Goal: Information Seeking & Learning: Understand process/instructions

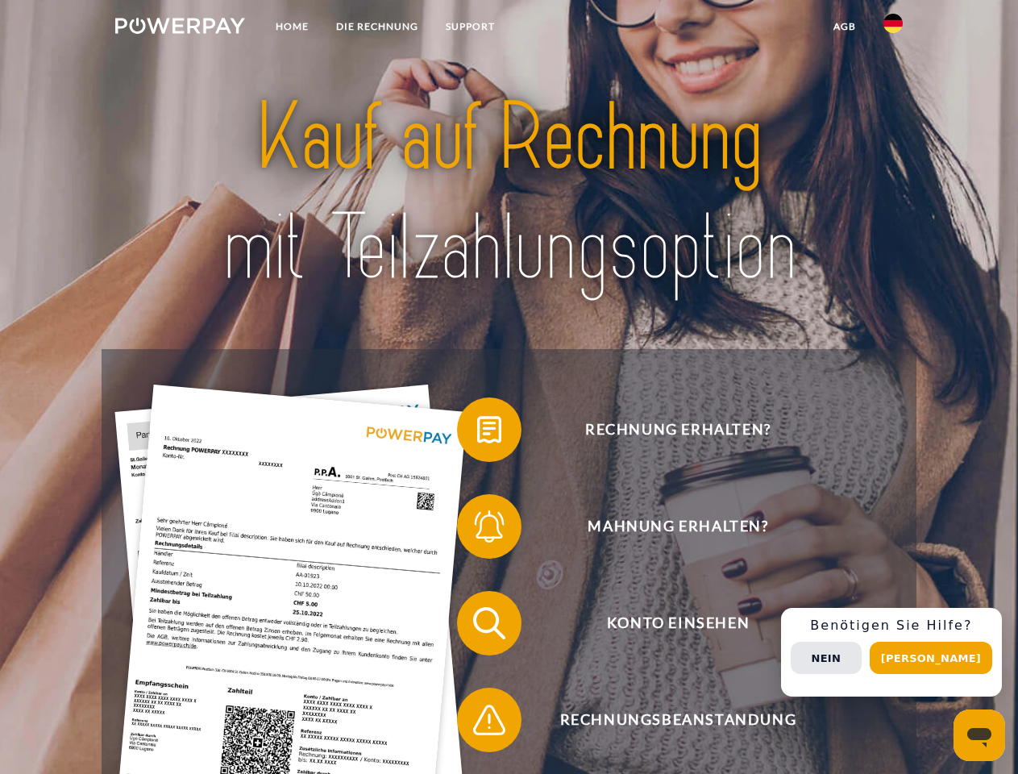
click at [180, 28] on img at bounding box center [180, 26] width 130 height 16
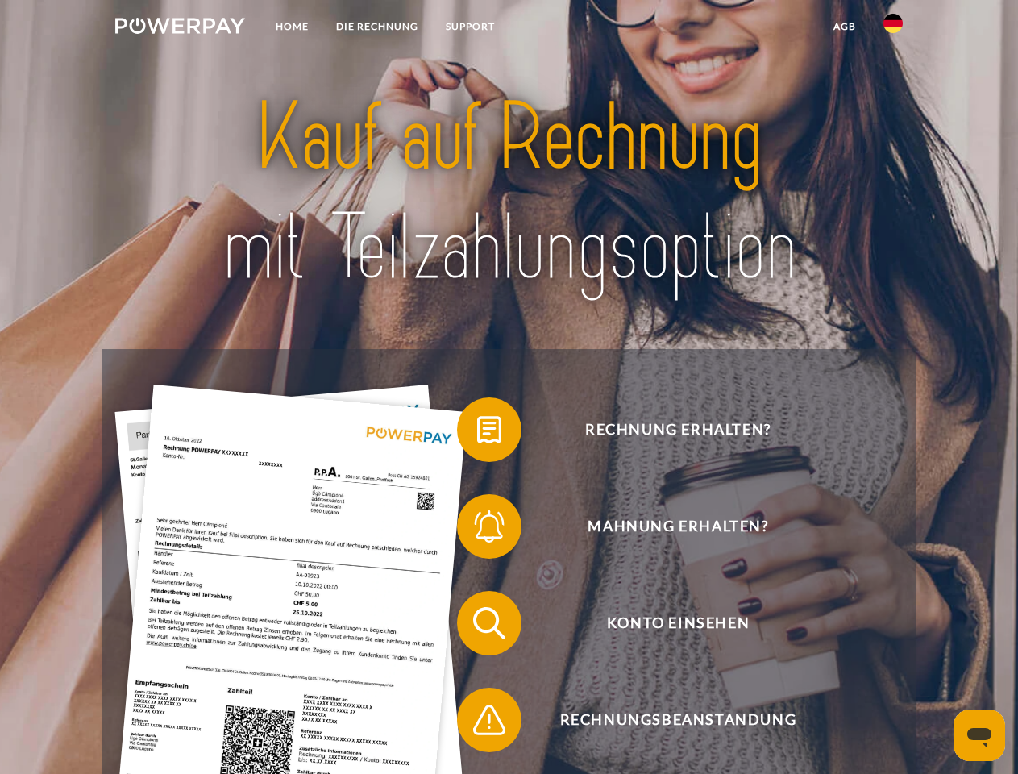
click at [893, 28] on img at bounding box center [893, 23] width 19 height 19
click at [844, 27] on link "agb" at bounding box center [845, 26] width 50 height 29
click at [477, 433] on span at bounding box center [465, 429] width 81 height 81
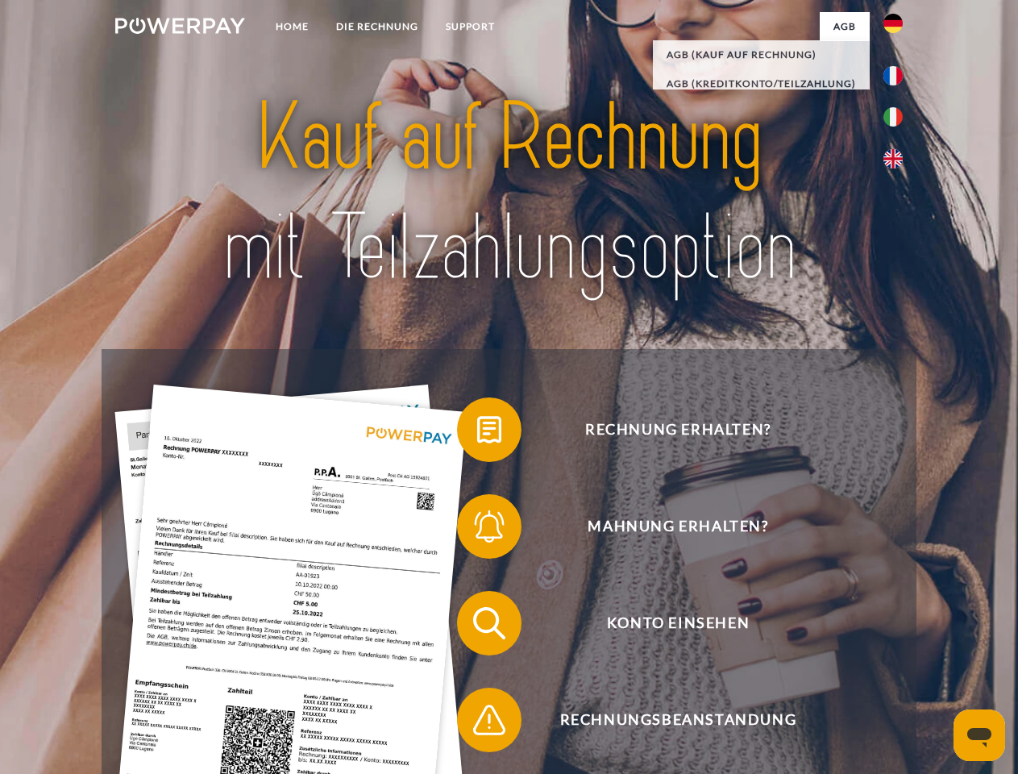
click at [477, 530] on span at bounding box center [465, 526] width 81 height 81
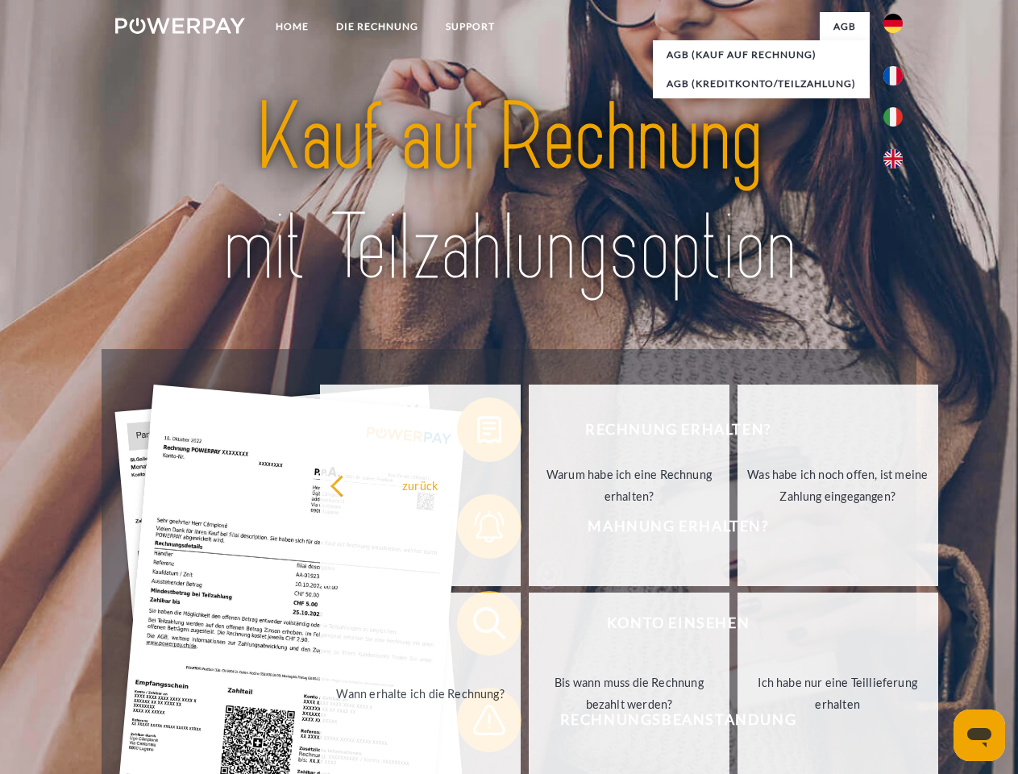
click at [529, 626] on link "Bis wann muss die Rechnung bezahlt werden?" at bounding box center [629, 694] width 201 height 202
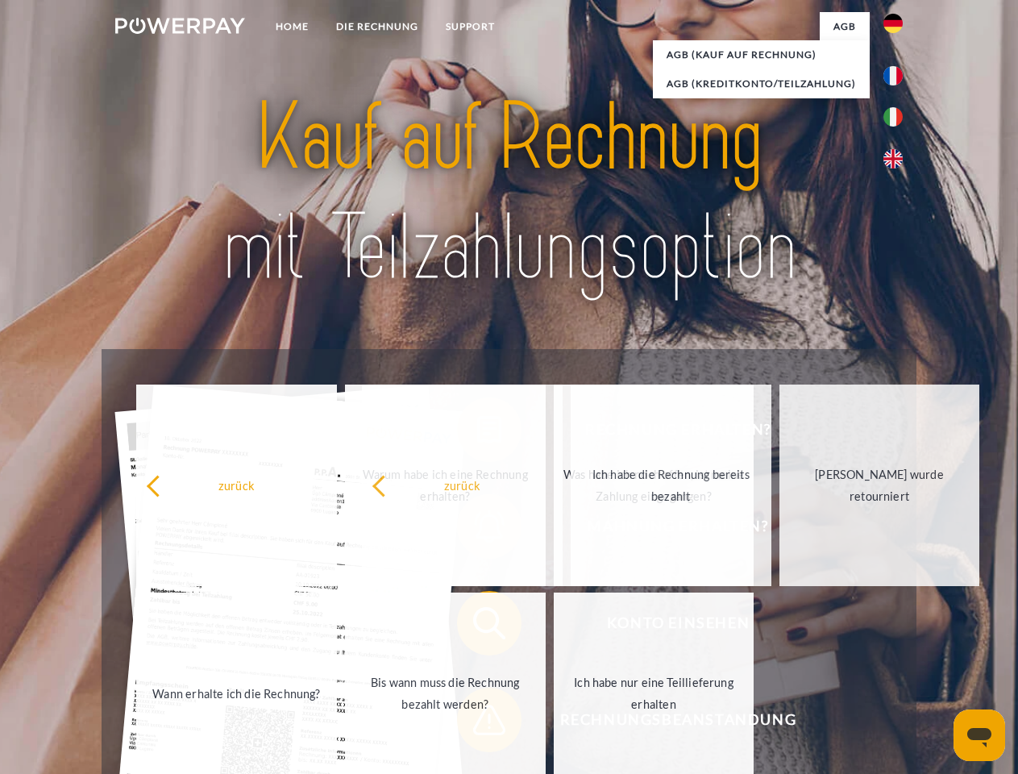
click at [477, 723] on span at bounding box center [465, 720] width 81 height 81
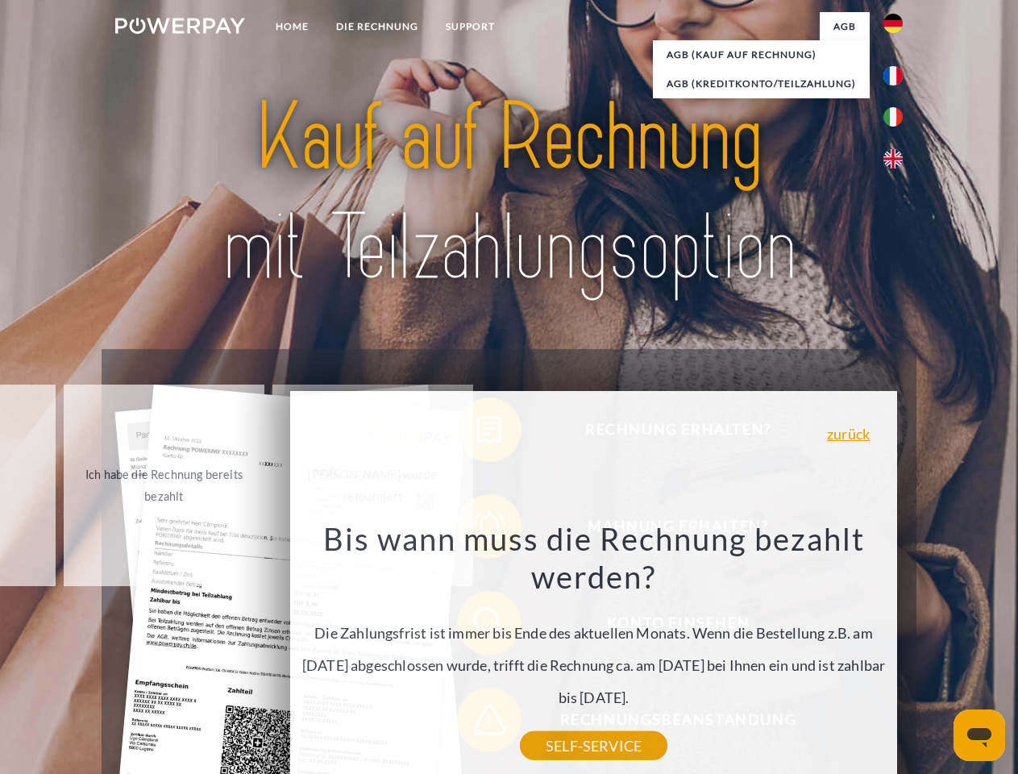
click at [897, 652] on div "Rechnung erhalten? Mahnung erhalten? Konto einsehen" at bounding box center [509, 671] width 814 height 645
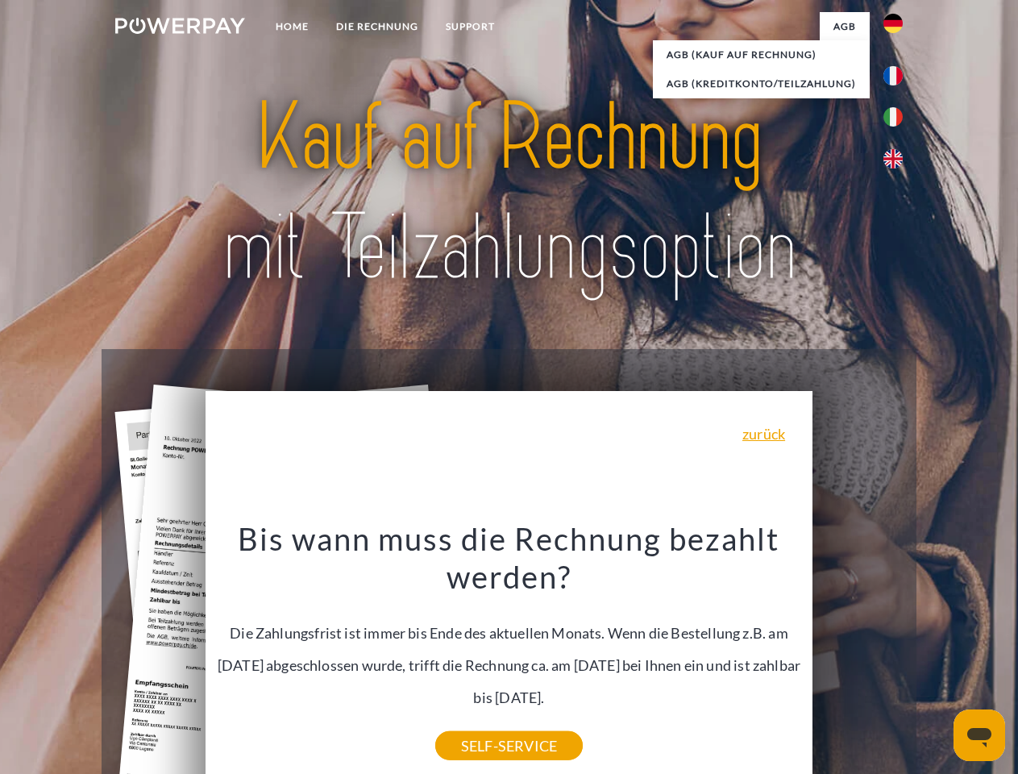
click at [858, 656] on span "Konto einsehen" at bounding box center [678, 623] width 395 height 65
click at [937, 658] on header "Home DIE RECHNUNG SUPPORT" at bounding box center [509, 556] width 1018 height 1113
